Goal: Task Accomplishment & Management: Complete application form

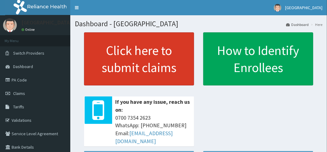
click at [108, 70] on link "Click here to submit claims" at bounding box center [139, 58] width 110 height 53
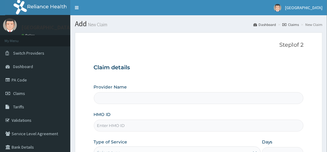
click at [119, 126] on input "HMO ID" at bounding box center [199, 126] width 210 height 12
type input "[GEOGRAPHIC_DATA]"
paste input "NNI/10020/B"
type input "NNI/10020/B"
click at [326, 129] on section "Step 1 of 2 Claim details Provider Name MIYETTI HOSPITAL HMO ID NNI/10020/B Typ…" at bounding box center [198, 131] width 256 height 207
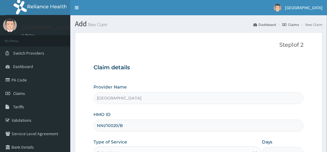
scroll to position [98, 0]
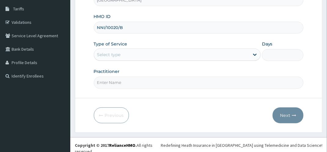
click at [125, 49] on div "Select type" at bounding box center [177, 55] width 167 height 12
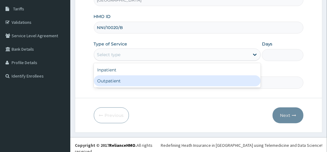
click at [112, 82] on div "Outpatient" at bounding box center [177, 80] width 167 height 11
type input "1"
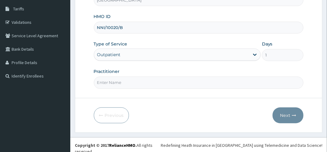
click at [112, 82] on input "Practitioner" at bounding box center [199, 83] width 210 height 12
type input "[PERSON_NAME]"
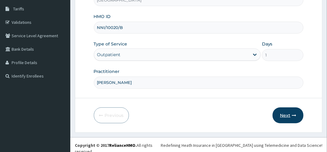
click at [298, 117] on button "Next" at bounding box center [287, 115] width 31 height 16
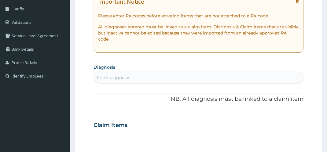
scroll to position [0, 0]
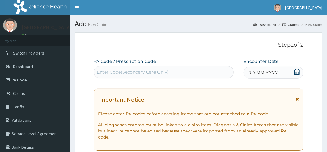
click at [147, 69] on div "Enter Code(Secondary Care Only)" at bounding box center [163, 72] width 139 height 10
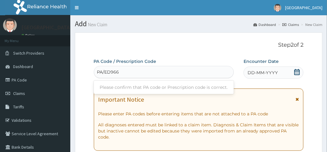
type input "PA/ED9667"
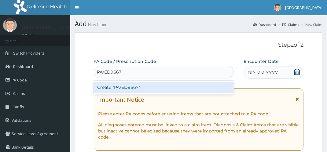
click at [146, 88] on div "Create "PA/ED9667"" at bounding box center [164, 87] width 140 height 11
